Goal: Task Accomplishment & Management: Manage account settings

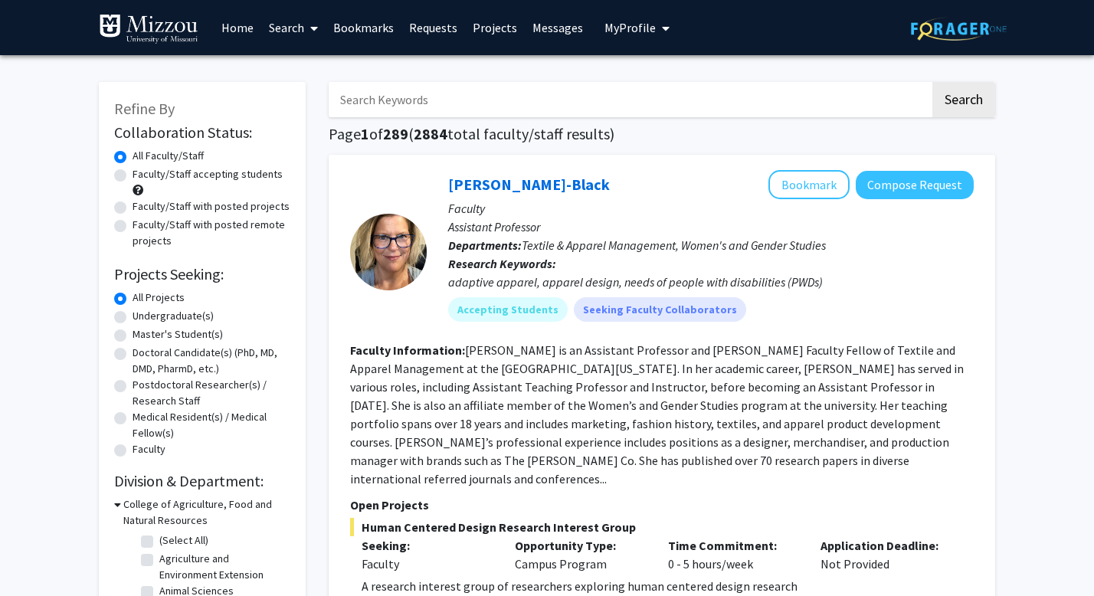
click at [431, 33] on link "Requests" at bounding box center [433, 28] width 64 height 54
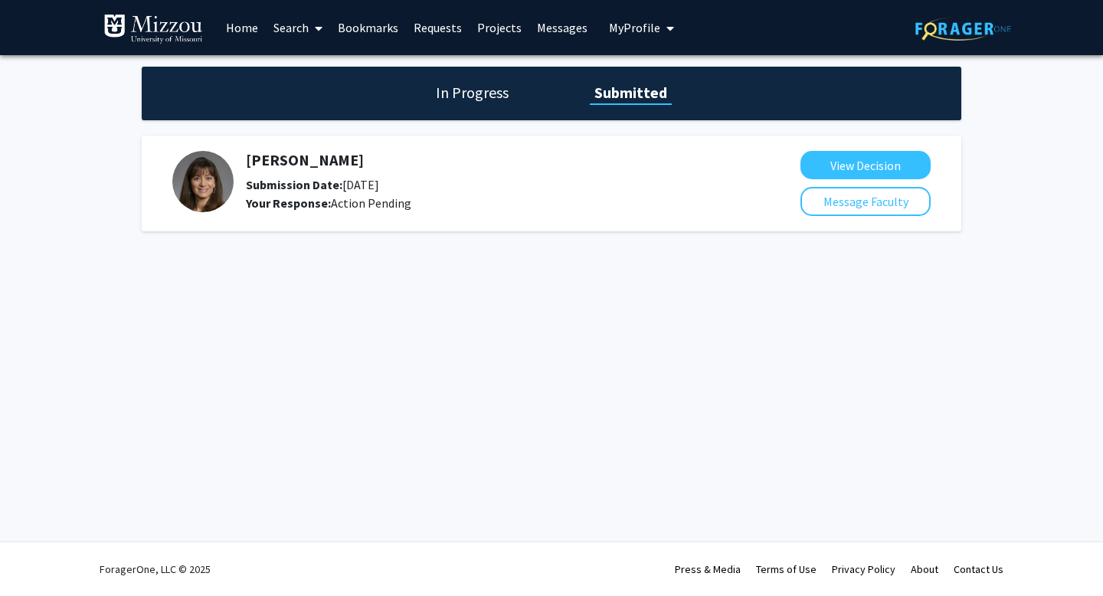
click at [192, 178] on img at bounding box center [202, 181] width 61 height 61
click at [821, 157] on button "View Decision" at bounding box center [866, 165] width 130 height 28
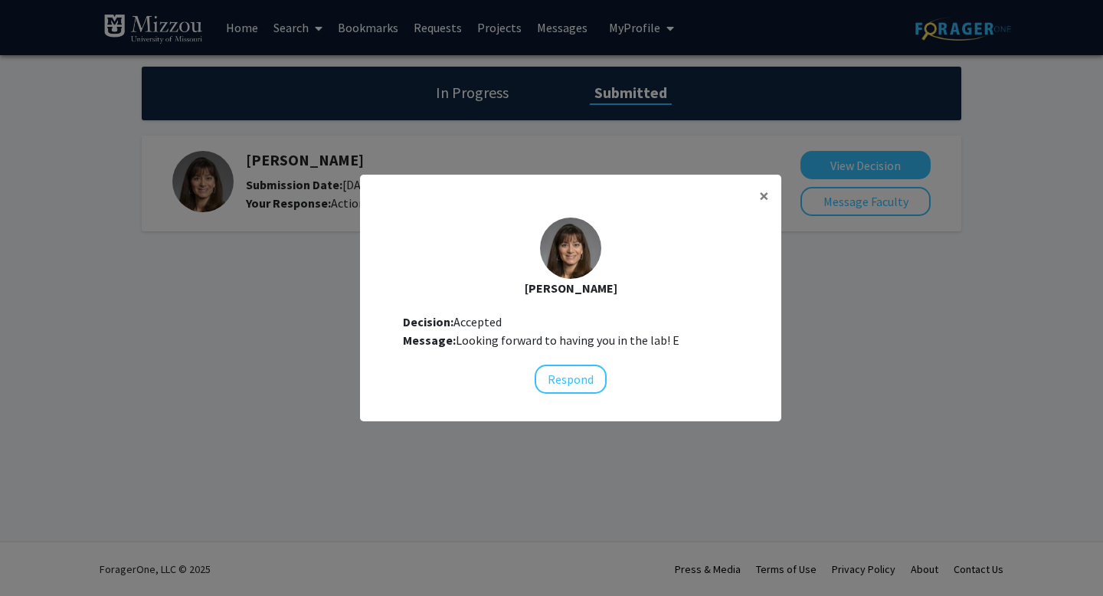
click at [580, 260] on div at bounding box center [570, 248] width 61 height 61
click at [760, 192] on span "×" at bounding box center [764, 196] width 10 height 24
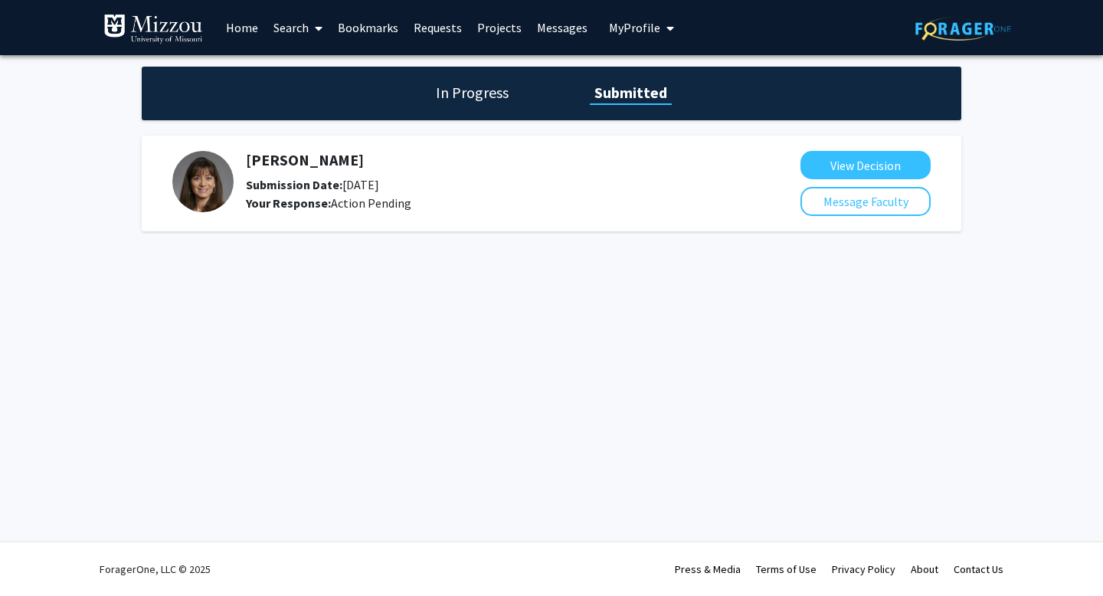
click at [551, 28] on link "Messages" at bounding box center [562, 28] width 66 height 54
